Goal: Check status: Check status

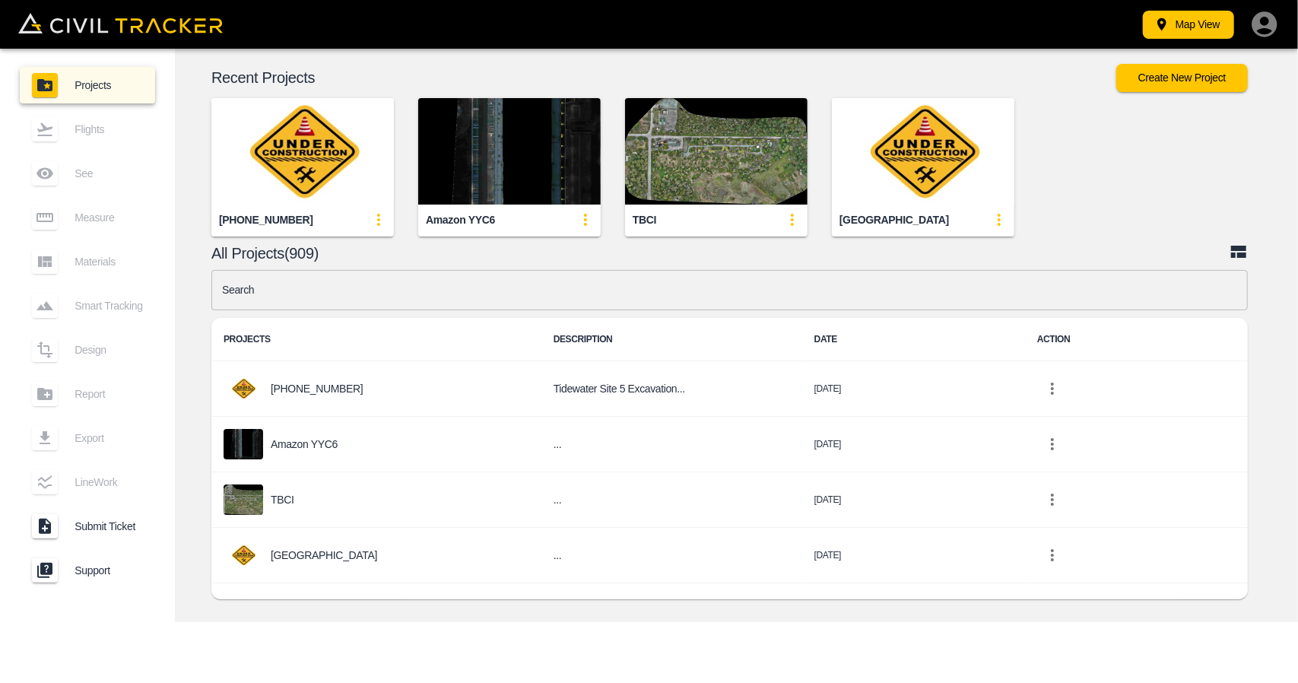
click at [380, 296] on input "text" at bounding box center [729, 290] width 1036 height 40
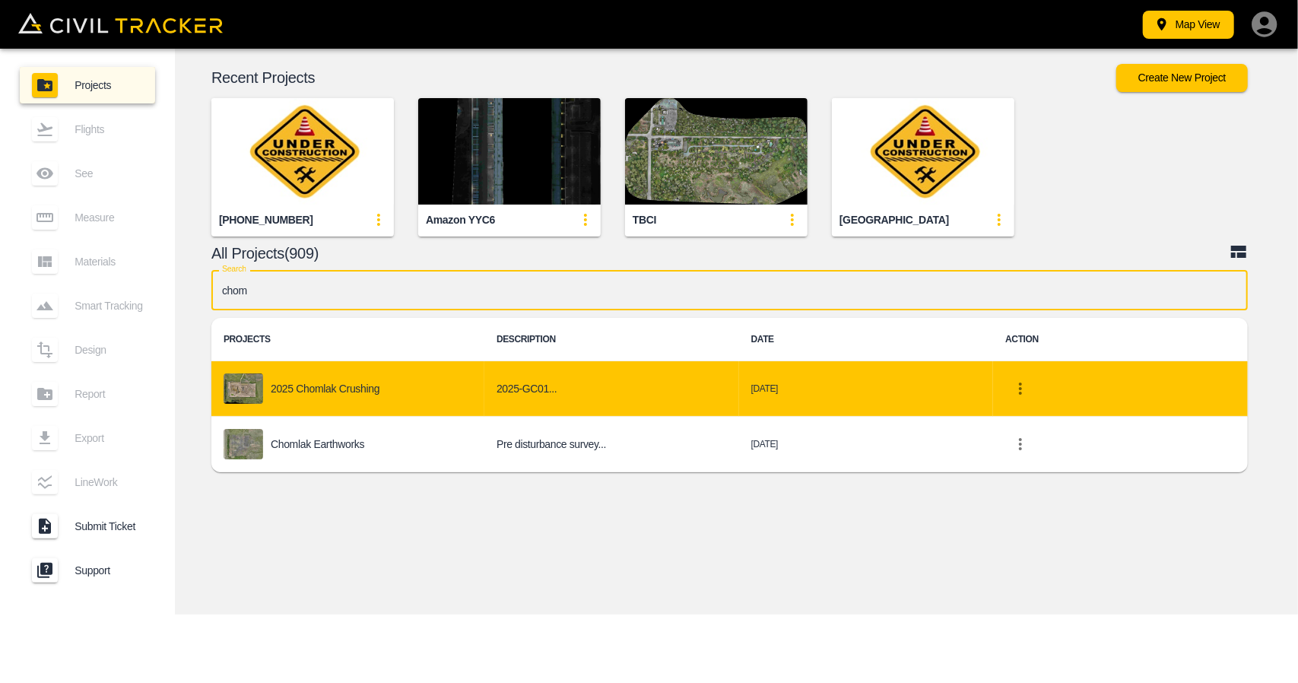
type input "chom"
click at [378, 402] on div "2025 Chomlak Crushing" at bounding box center [348, 388] width 249 height 30
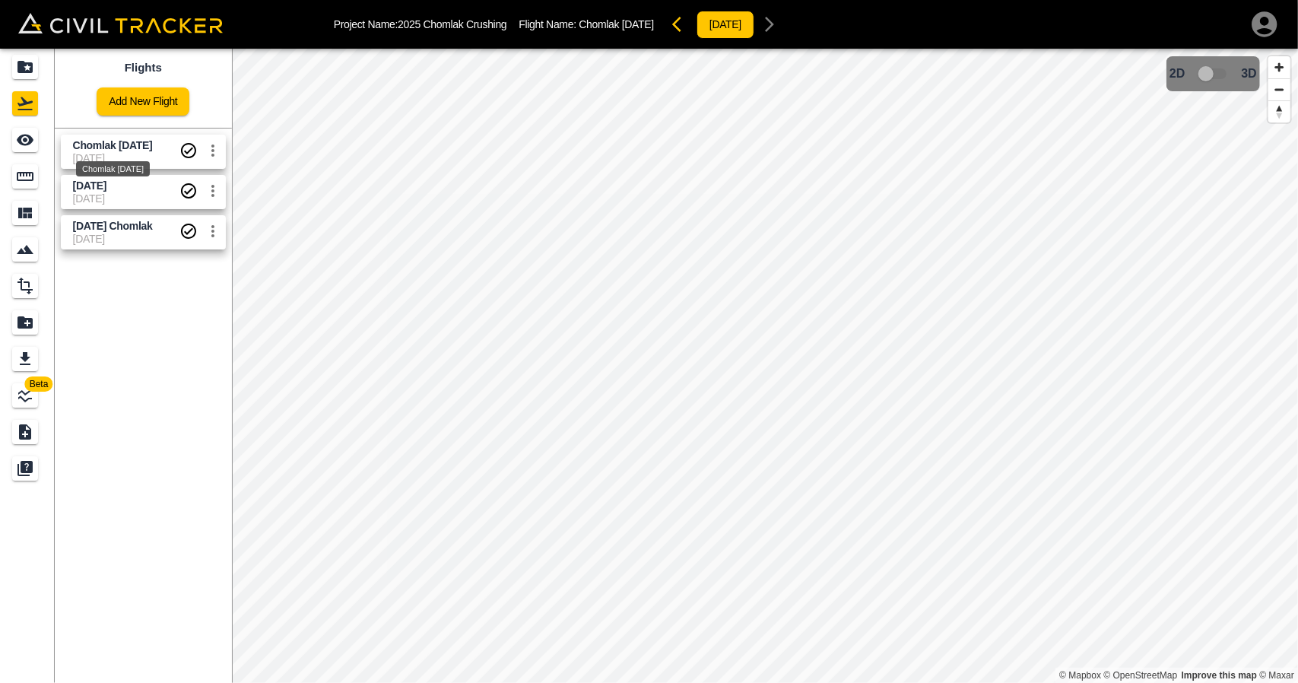
drag, startPoint x: 107, startPoint y: 144, endPoint x: 27, endPoint y: 141, distance: 80.7
click at [106, 144] on span "Chomlak [DATE]" at bounding box center [113, 145] width 80 height 12
click at [18, 141] on icon "See" at bounding box center [25, 140] width 17 height 11
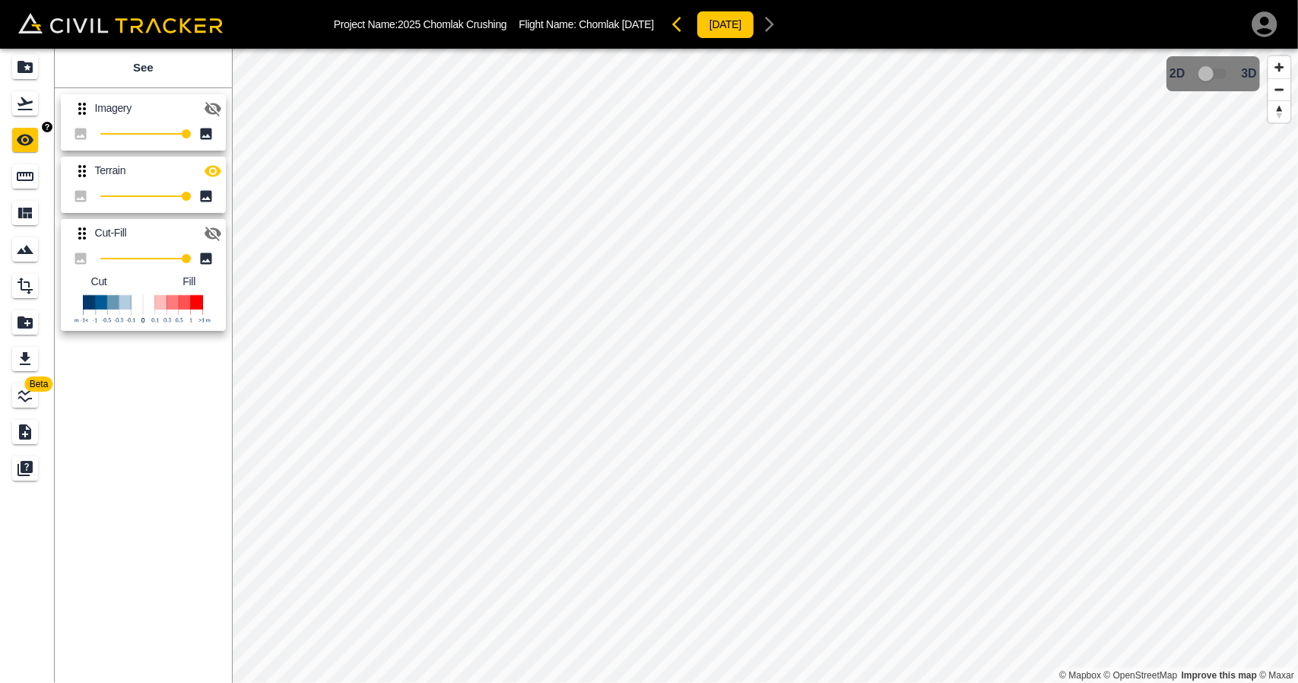
click at [24, 188] on div "Measure" at bounding box center [25, 176] width 26 height 24
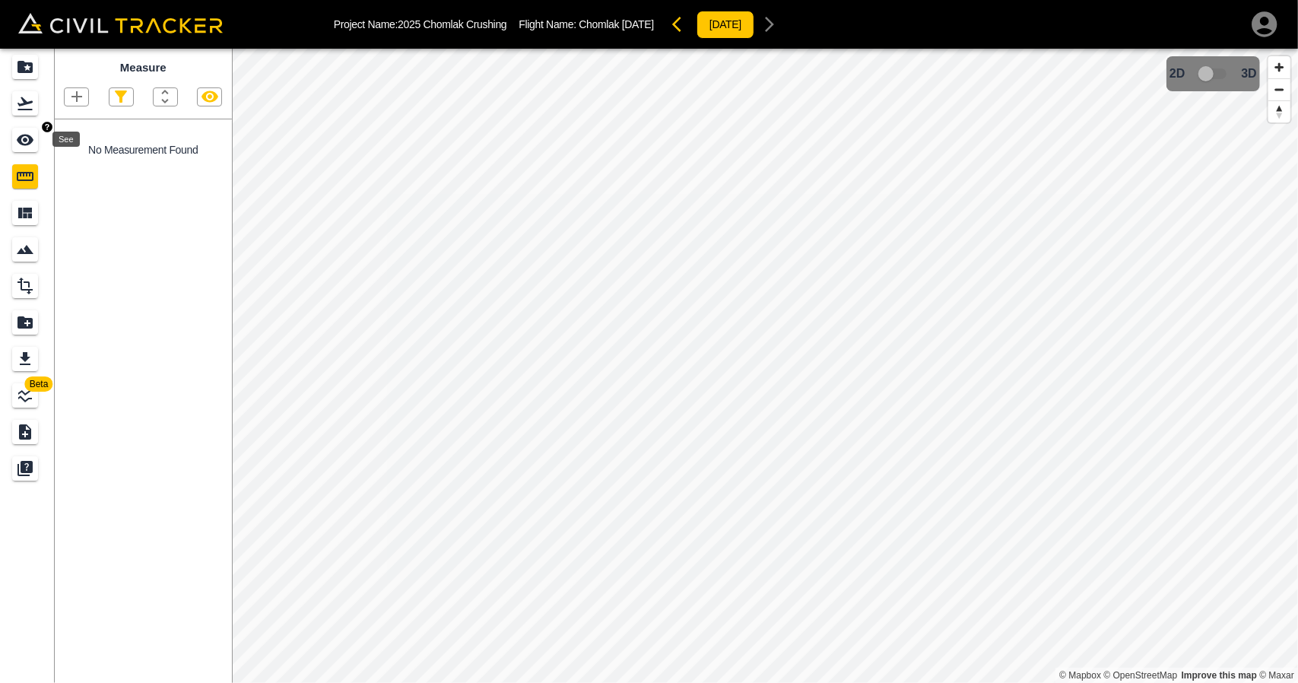
click at [20, 144] on icon "See" at bounding box center [25, 140] width 17 height 11
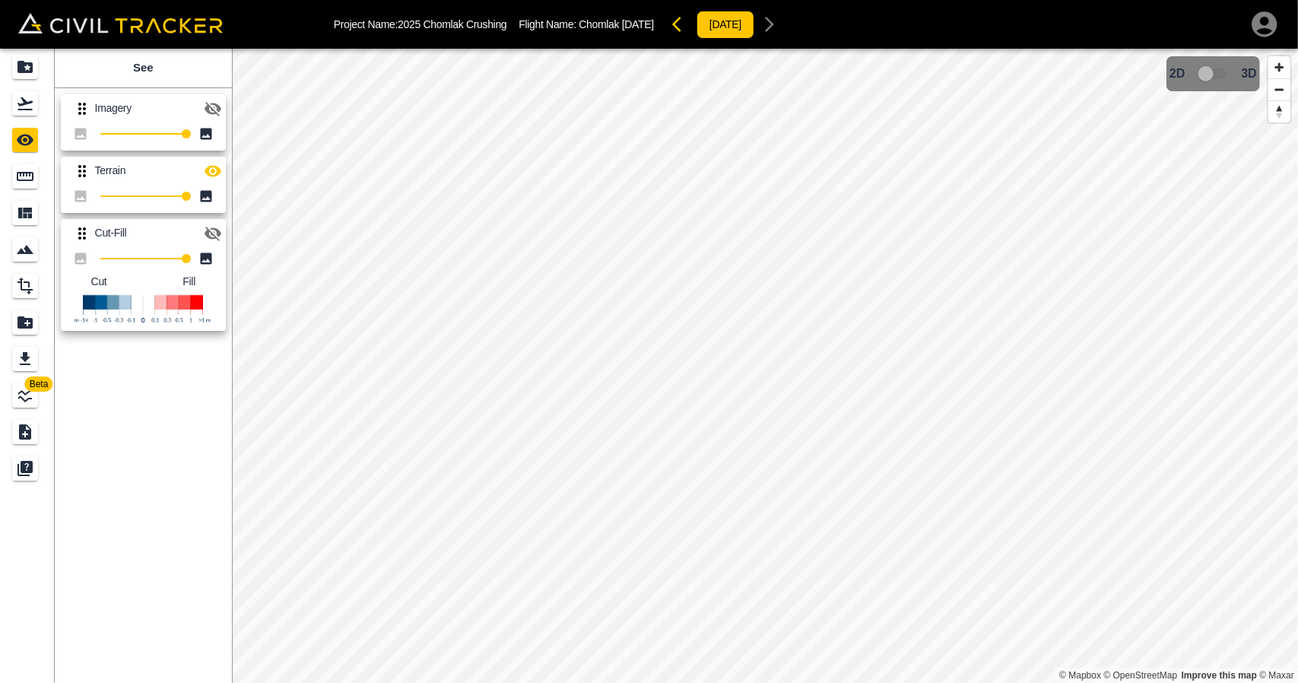
click at [210, 111] on icon "button" at bounding box center [213, 109] width 17 height 14
click at [30, 104] on icon "Flights" at bounding box center [25, 103] width 18 height 18
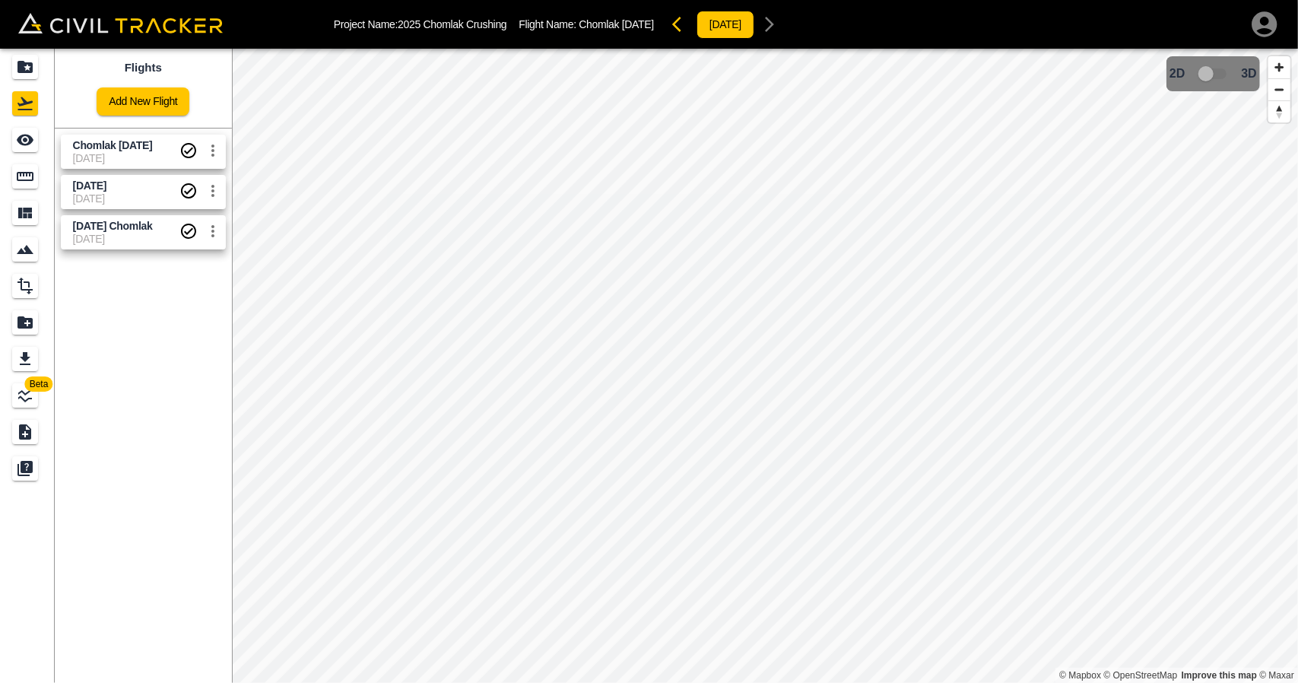
click at [88, 194] on span "[DATE]" at bounding box center [126, 198] width 106 height 12
